Goal: Task Accomplishment & Management: Manage account settings

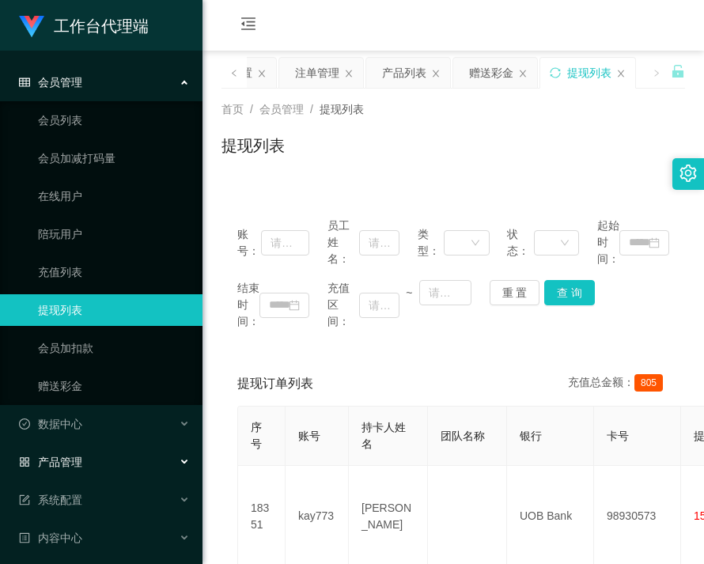
click at [74, 460] on span "产品管理" at bounding box center [50, 462] width 63 height 13
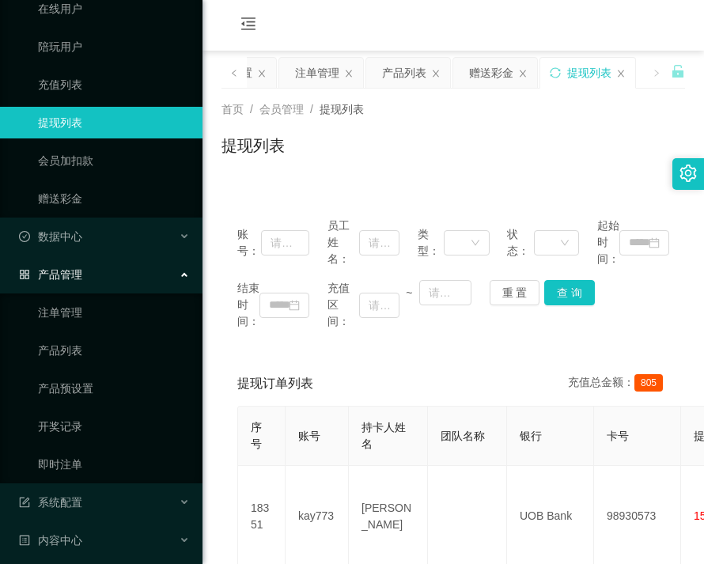
scroll to position [233, 0]
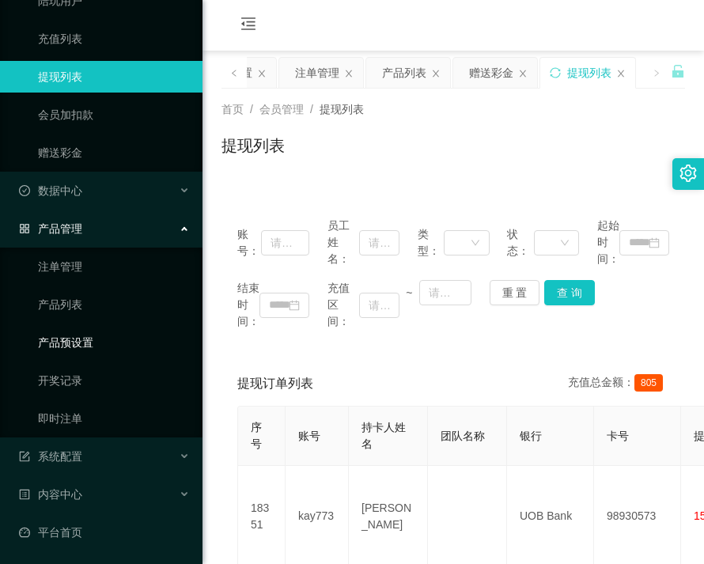
click at [81, 344] on link "产品预设置" at bounding box center [114, 343] width 152 height 32
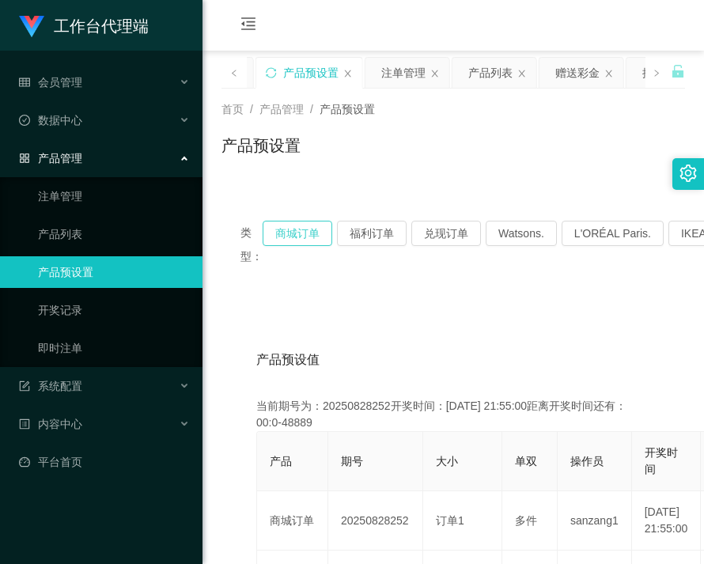
click at [313, 234] on button "商城订单" at bounding box center [298, 233] width 70 height 25
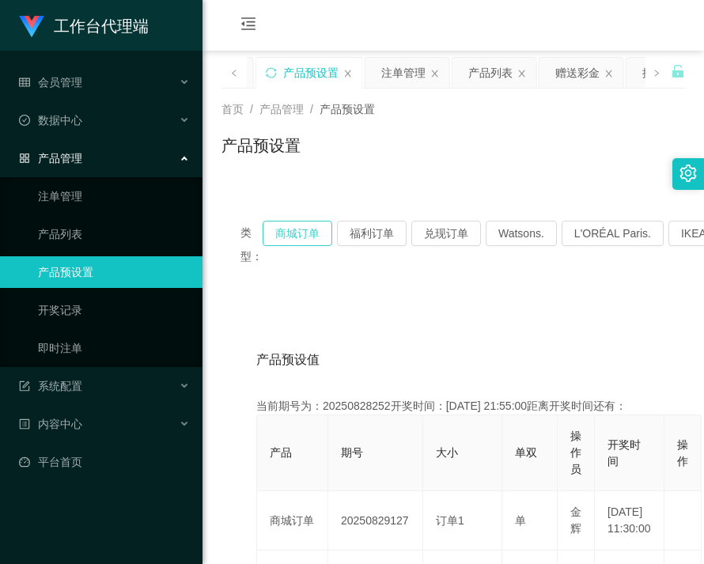
click at [313, 234] on button "商城订单" at bounding box center [298, 233] width 70 height 25
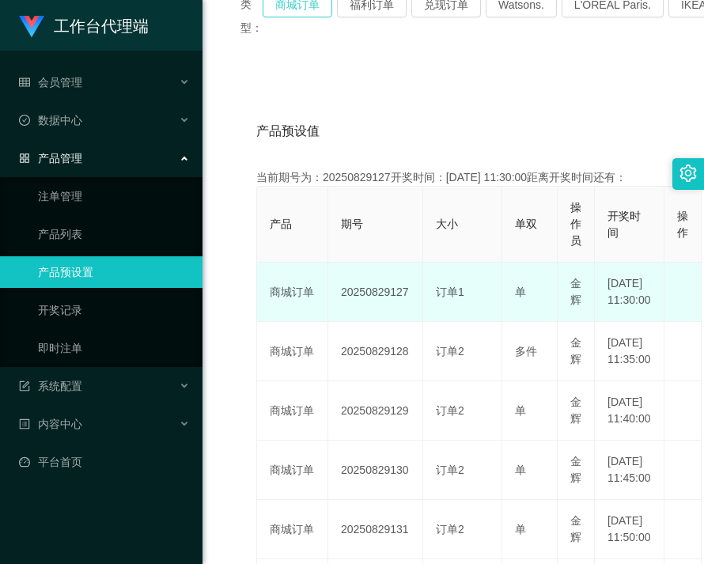
scroll to position [237, 0]
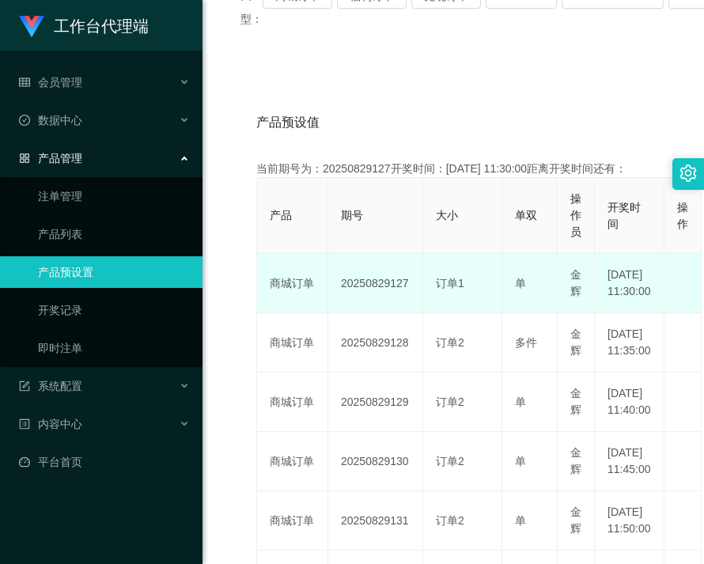
click at [363, 306] on td "20250829127" at bounding box center [375, 283] width 95 height 59
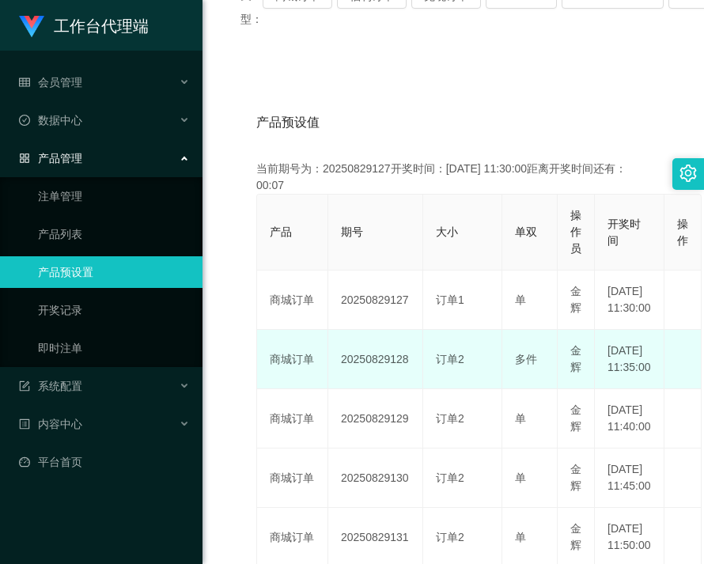
copy td "20250829127"
click at [373, 379] on td "20250829128" at bounding box center [375, 359] width 95 height 59
drag, startPoint x: 373, startPoint y: 379, endPoint x: 428, endPoint y: 381, distance: 54.6
click at [373, 379] on td "20250829128" at bounding box center [375, 359] width 95 height 59
copy td "20250829128"
